Goal: Task Accomplishment & Management: Use online tool/utility

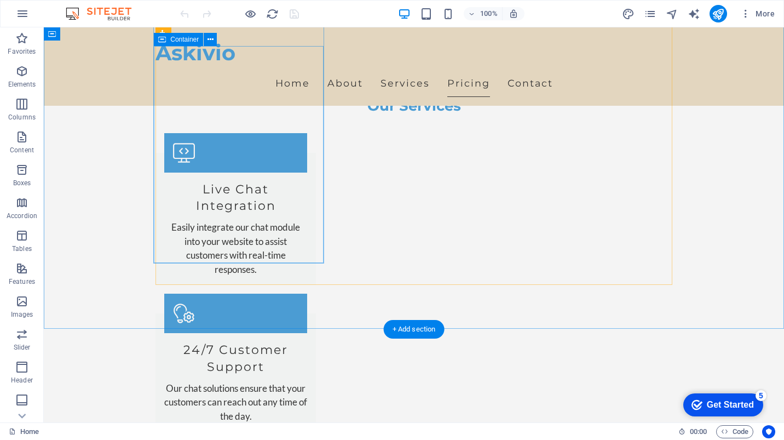
scroll to position [1236, 0]
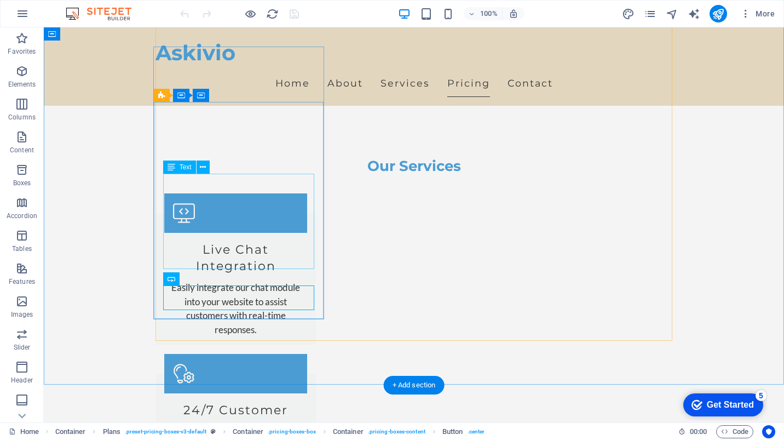
scroll to position [1148, 0]
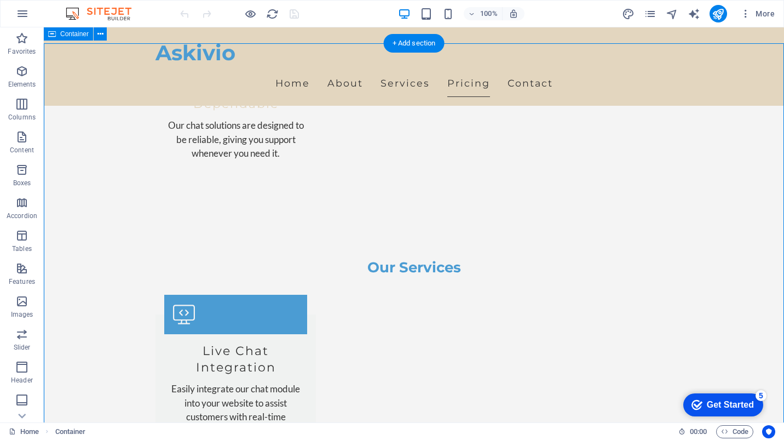
scroll to position [1025, 0]
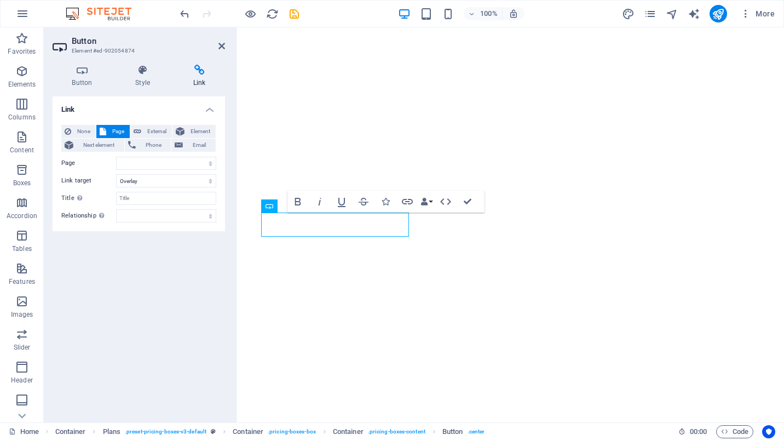
select select
select select "overlay"
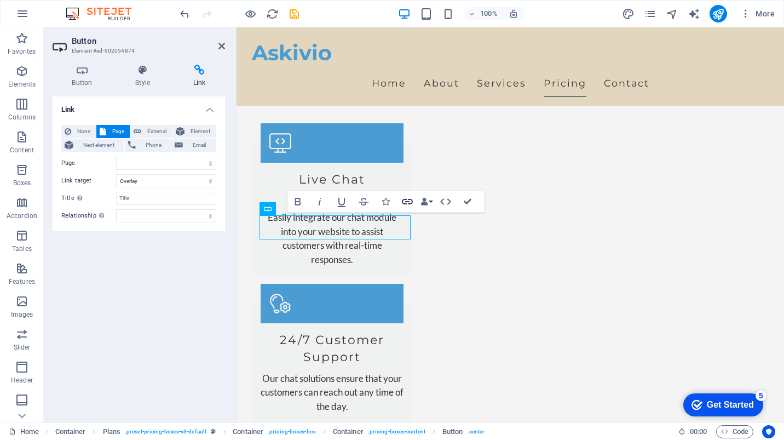
click at [405, 200] on icon "button" at bounding box center [407, 201] width 13 height 13
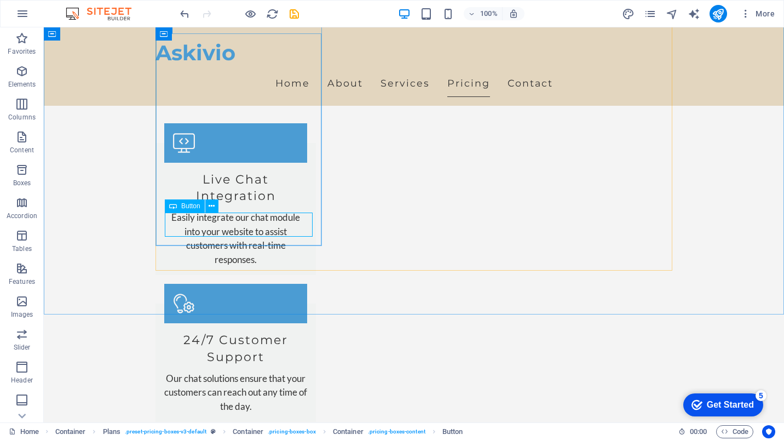
click at [188, 210] on div "Button" at bounding box center [185, 205] width 40 height 13
click at [193, 207] on span "Button" at bounding box center [190, 206] width 19 height 7
click at [211, 205] on icon at bounding box center [212, 205] width 6 height 11
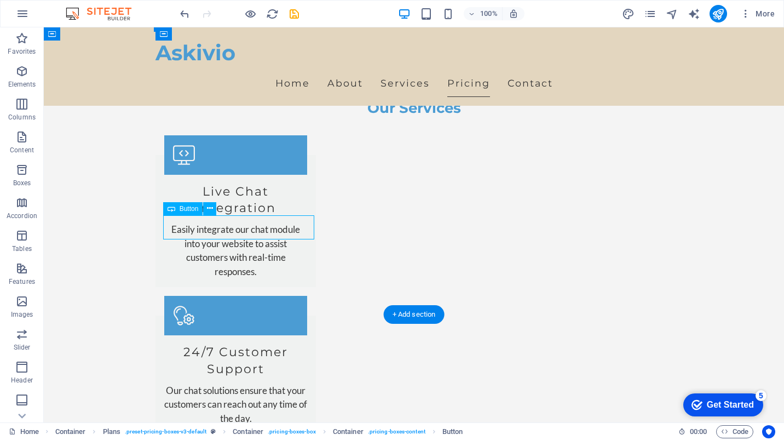
select select
select select "overlay"
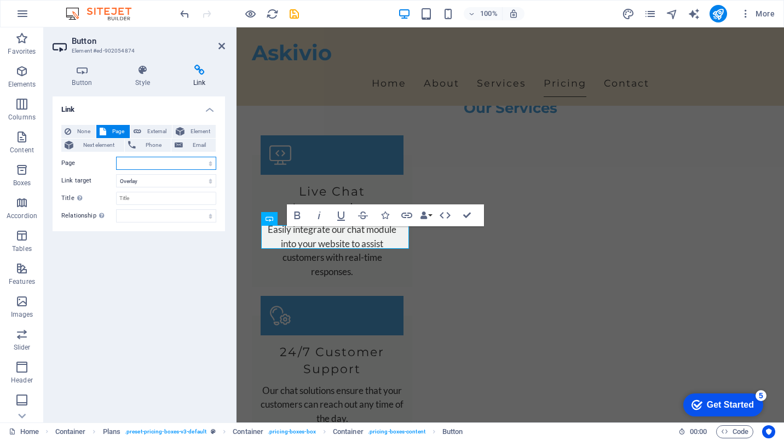
click at [134, 162] on select "Home Subpage Legal Notice Privacy" at bounding box center [166, 163] width 100 height 13
click at [133, 166] on select "Home Subpage Legal Notice Privacy" at bounding box center [166, 163] width 100 height 13
select select "1"
click at [116, 157] on select "Home Subpage Legal Notice Privacy" at bounding box center [166, 163] width 100 height 13
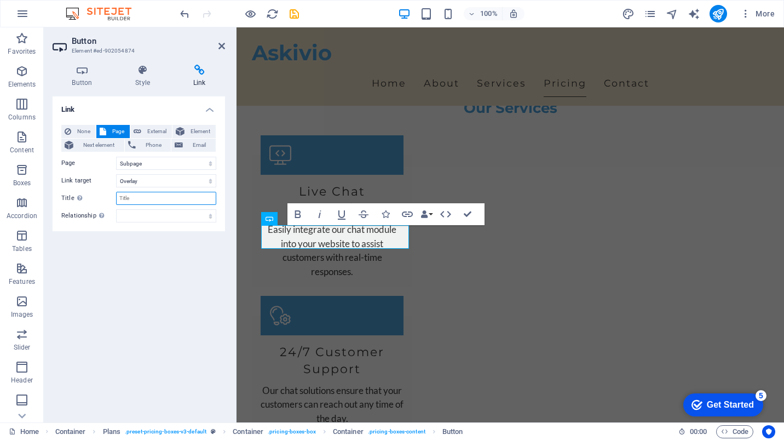
click at [139, 198] on input "Title Additional link description, should not be the same as the link text. The…" at bounding box center [166, 198] width 100 height 13
click at [145, 129] on span "External" at bounding box center [157, 131] width 24 height 13
select select "blank"
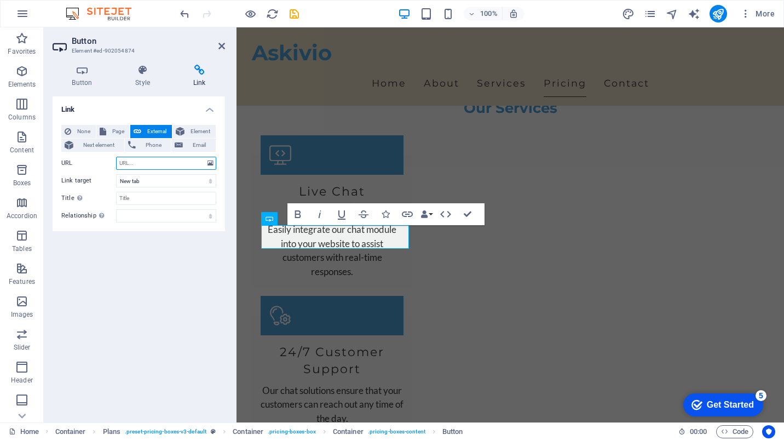
click at [148, 165] on input "URL" at bounding box center [166, 163] width 100 height 13
paste input "[URL][DOMAIN_NAME]"
type input "[URL][DOMAIN_NAME]"
click at [147, 177] on select "New tab Same tab Overlay" at bounding box center [166, 180] width 100 height 13
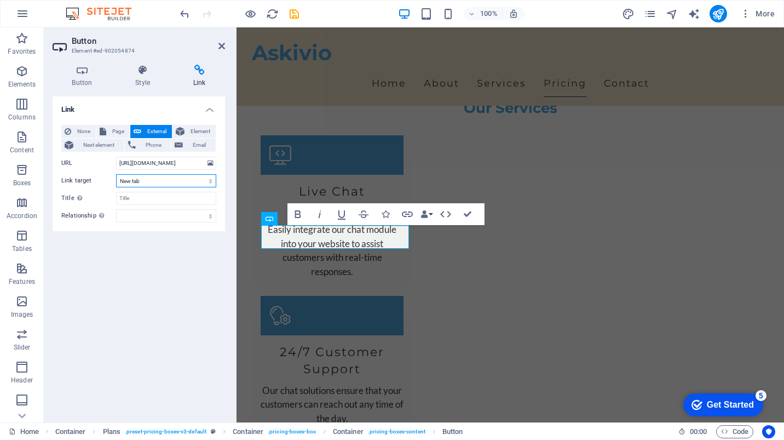
scroll to position [0, 0]
select select "overlay"
click at [116, 174] on select "New tab Same tab Overlay" at bounding box center [166, 180] width 100 height 13
click at [125, 197] on input "Title Additional link description, should not be the same as the link text. The…" at bounding box center [166, 198] width 100 height 13
type input "Askivio Payment page"
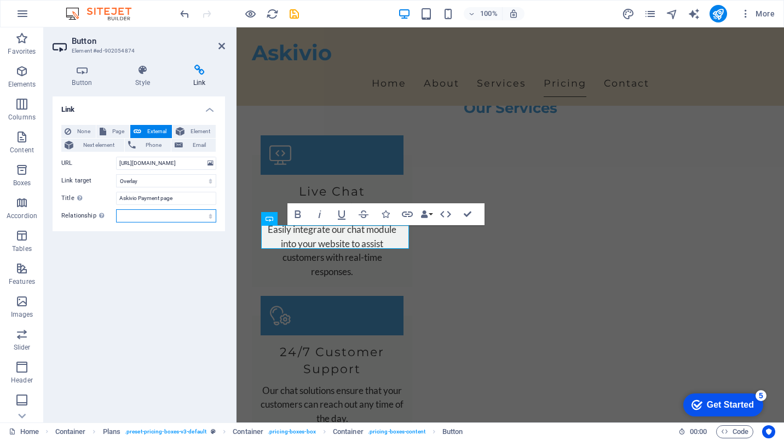
click at [127, 216] on select "alternate author bookmark external help license next nofollow noreferrer noopen…" at bounding box center [166, 215] width 100 height 13
click at [210, 295] on div "Link None Page External Element Next element Phone Email Page Home Subpage Lega…" at bounding box center [139, 254] width 172 height 317
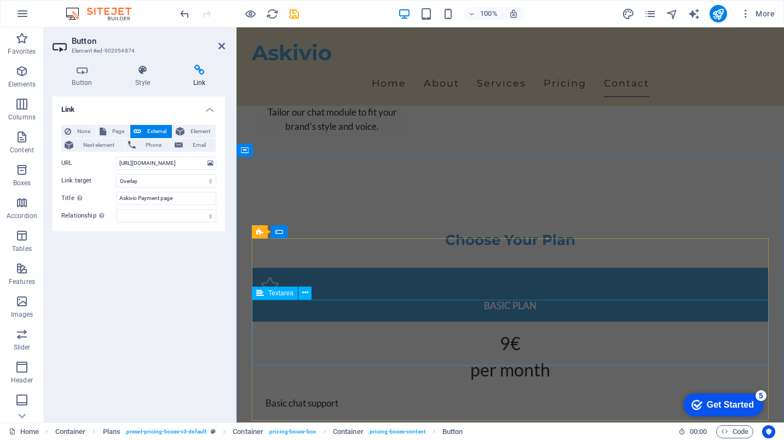
scroll to position [2370, 0]
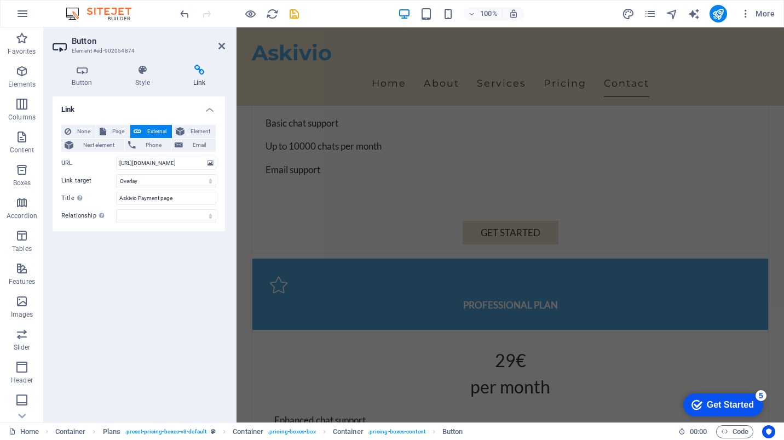
click at [134, 304] on div "Link None Page External Element Next element Phone Email Page Home Subpage Lega…" at bounding box center [139, 254] width 172 height 317
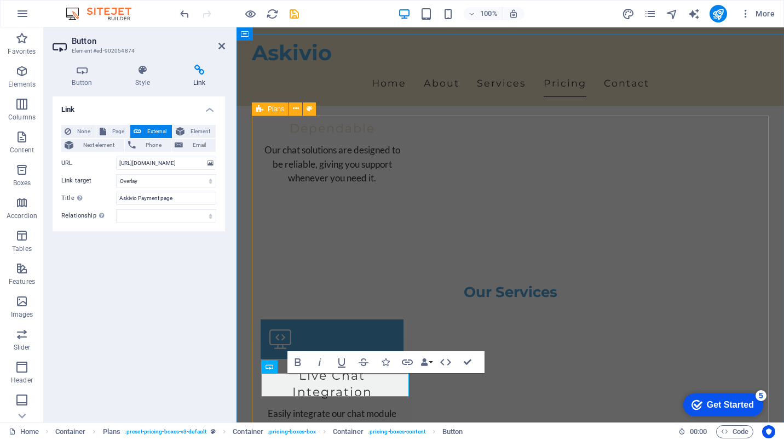
scroll to position [1005, 0]
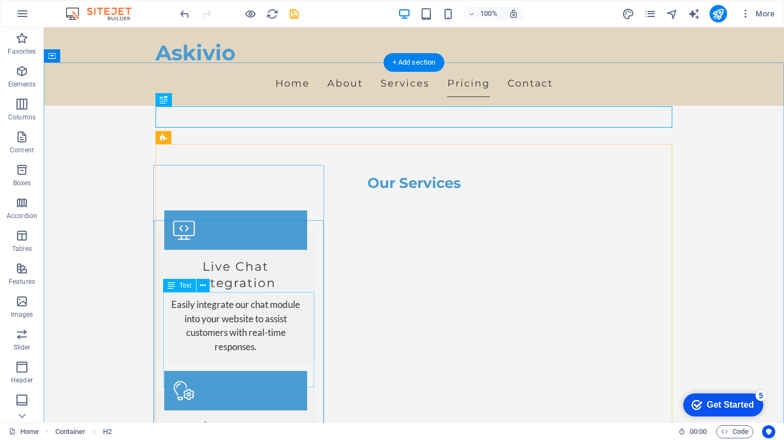
scroll to position [1220, 0]
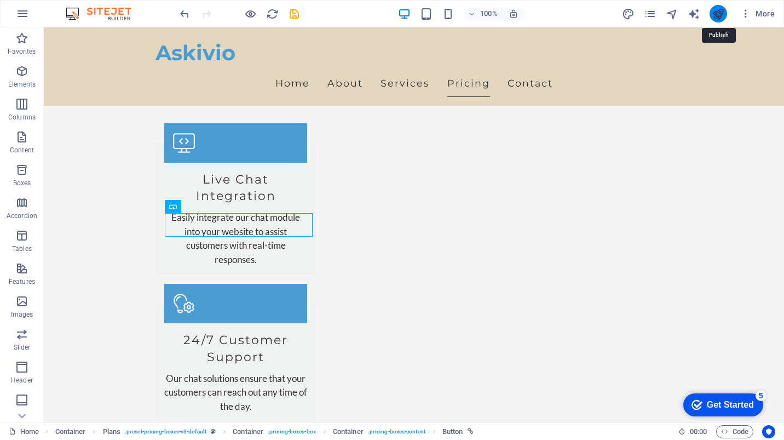
click at [718, 14] on icon "publish" at bounding box center [718, 14] width 13 height 13
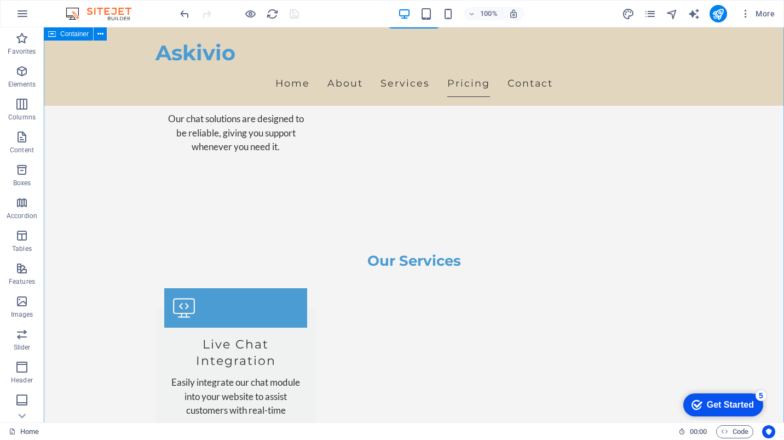
scroll to position [998, 0]
